Goal: Check status: Check status

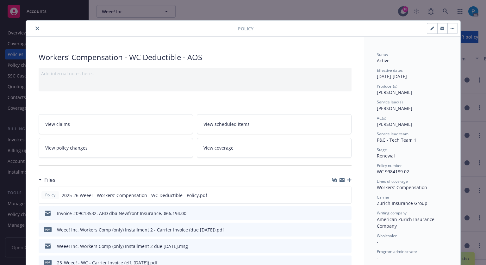
click at [36, 27] on icon "close" at bounding box center [37, 29] width 4 height 4
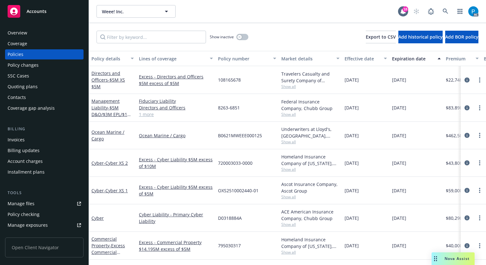
click at [39, 10] on span "Accounts" at bounding box center [37, 11] width 20 height 5
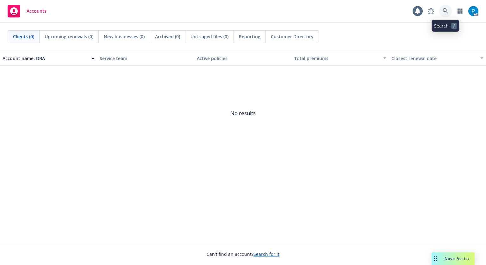
click at [446, 9] on icon at bounding box center [445, 10] width 5 height 5
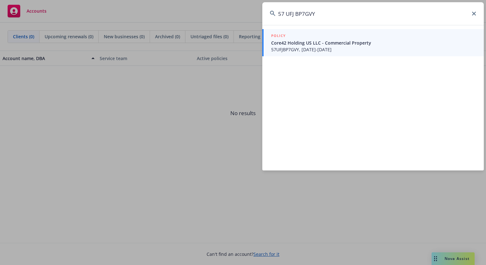
click at [285, 12] on input "57 UFJ BP7GVY" at bounding box center [372, 13] width 221 height 23
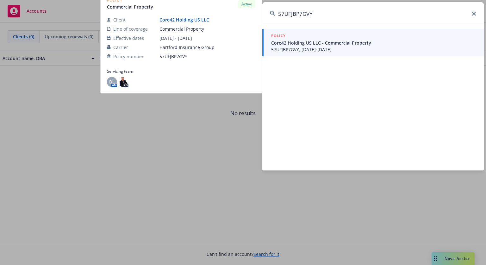
type input "57UFJBP7GVY"
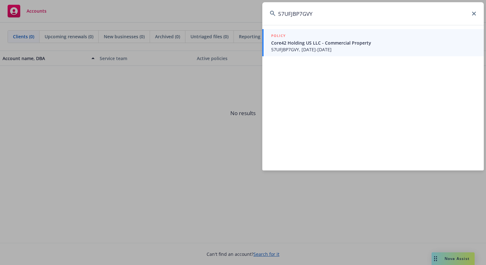
click at [296, 46] on span "57UFJBP7GVY, [DATE]-[DATE]" at bounding box center [373, 49] width 205 height 7
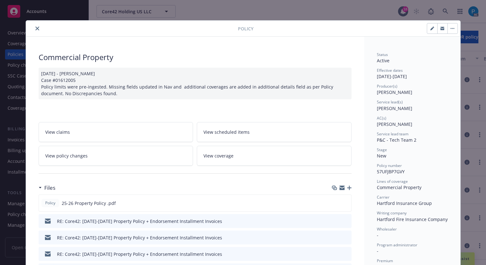
click at [36, 28] on icon "close" at bounding box center [37, 29] width 4 height 4
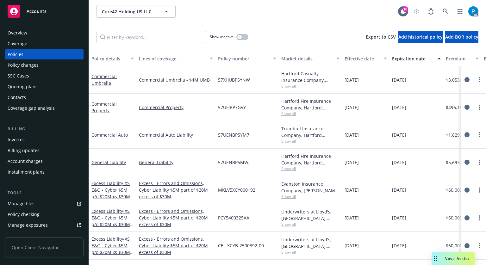
click at [24, 138] on div "Invoices" at bounding box center [44, 140] width 73 height 10
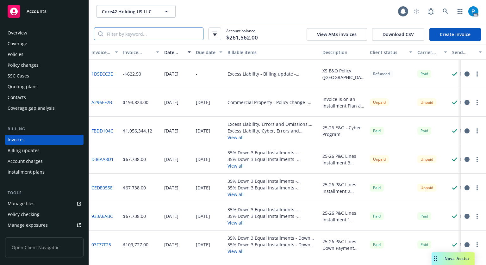
click at [152, 36] on input "search" at bounding box center [153, 34] width 100 height 12
paste input "57UFJBP7GVY"
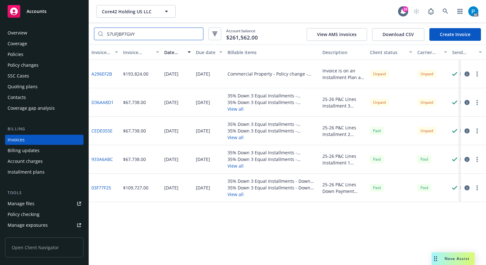
type input "57UFJBP7GVY"
click at [467, 129] on icon "button" at bounding box center [466, 130] width 5 height 5
